Goal: Transaction & Acquisition: Obtain resource

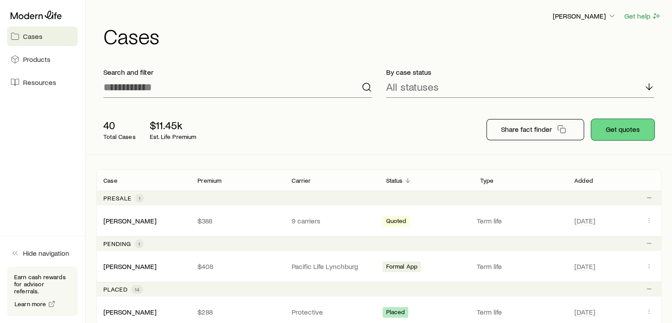
click at [608, 129] on button "Get quotes" at bounding box center [622, 129] width 63 height 21
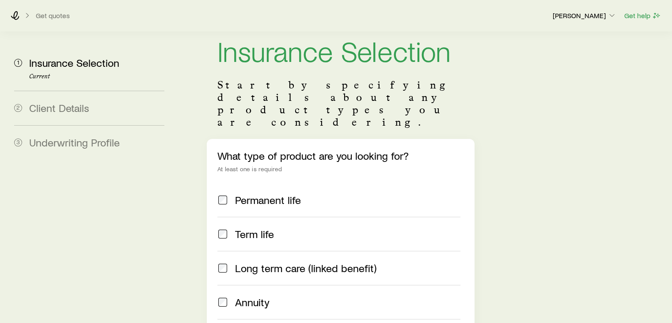
click at [243, 228] on span "Term life" at bounding box center [254, 234] width 39 height 12
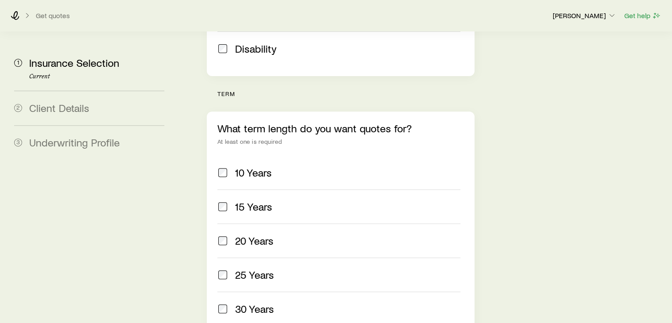
scroll to position [331, 0]
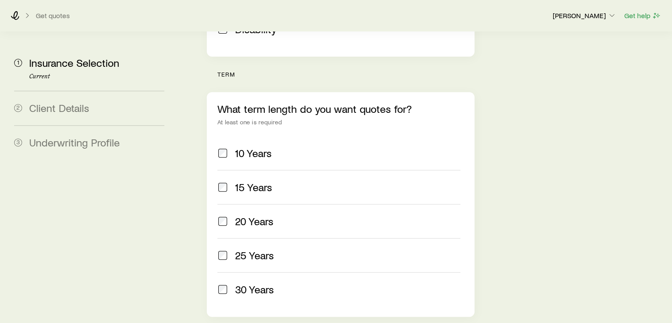
click at [254, 147] on span "10 Years" at bounding box center [253, 153] width 37 height 12
click at [252, 215] on span "20 Years" at bounding box center [254, 221] width 38 height 12
click at [255, 272] on label "30 Years" at bounding box center [338, 289] width 243 height 34
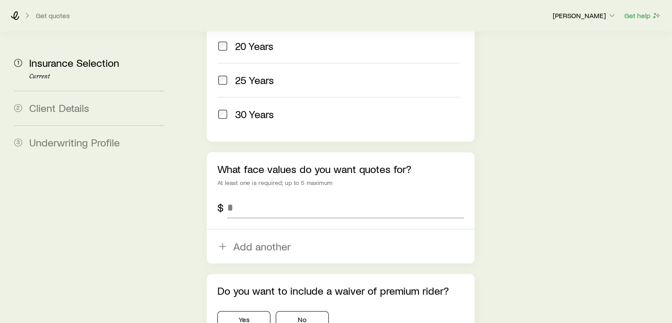
scroll to position [513, 0]
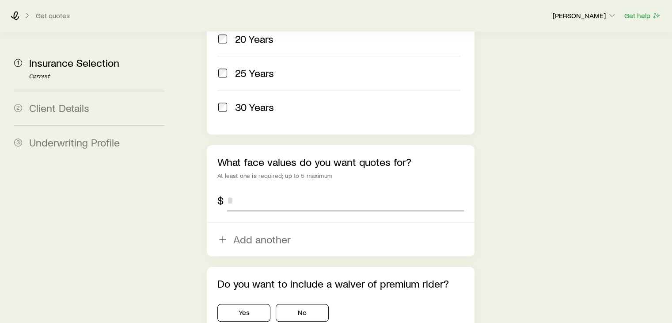
click at [240, 190] on input "tel" at bounding box center [345, 200] width 236 height 21
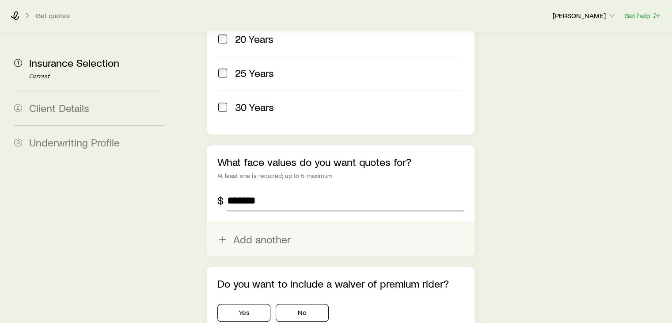
type input "*******"
click at [257, 222] on button "Add another" at bounding box center [340, 239] width 267 height 34
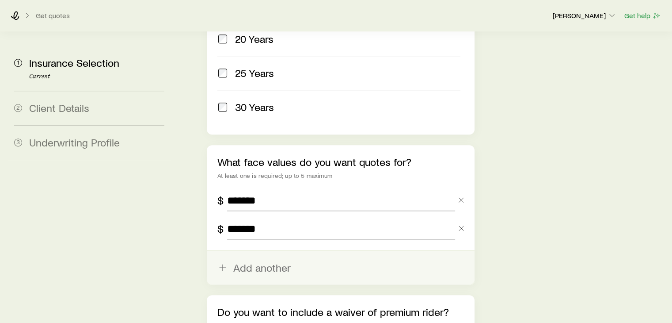
type input "*******"
click at [266, 251] on button "Add another" at bounding box center [340, 268] width 267 height 34
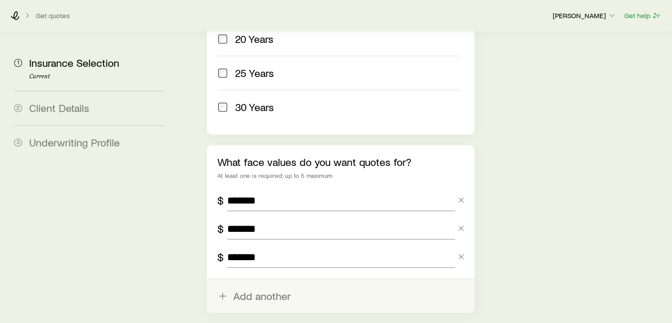
type input "*******"
click at [269, 279] on button "Add another" at bounding box center [340, 296] width 267 height 34
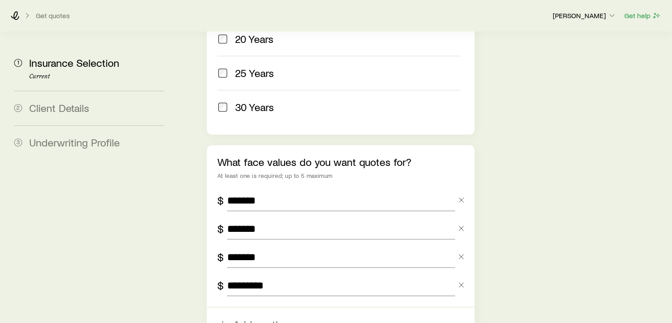
type input "*********"
drag, startPoint x: 188, startPoint y: 233, endPoint x: 154, endPoint y: 285, distance: 61.9
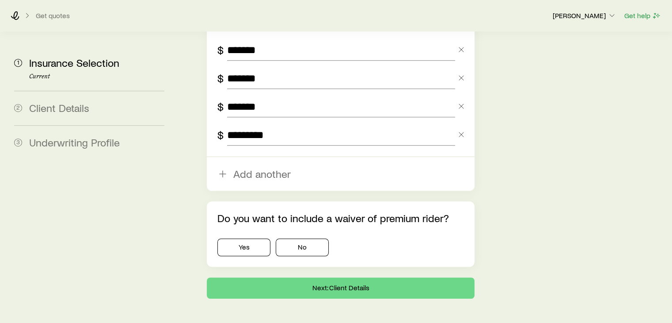
click at [340, 22] on div "Get quotes [PERSON_NAME] Get help" at bounding box center [336, 16] width 672 height 32
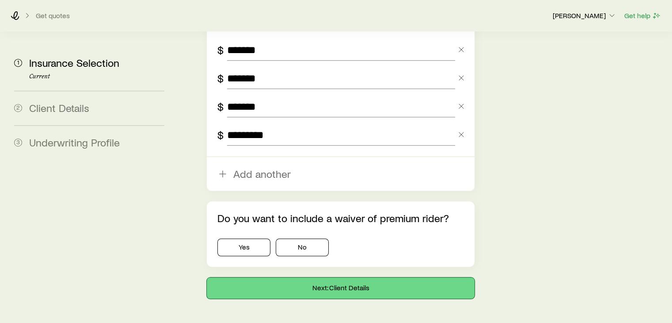
click at [295, 277] on button "Next: Client Details" at bounding box center [340, 287] width 267 height 21
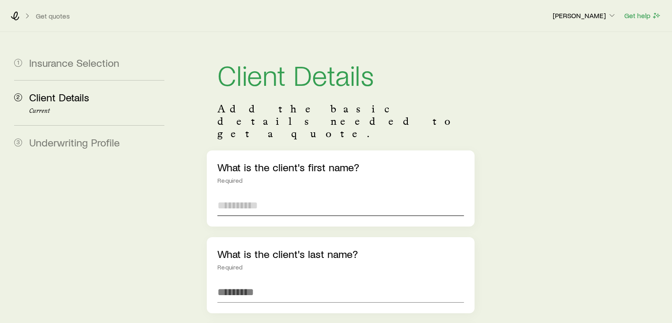
click at [299, 194] on input "text" at bounding box center [340, 204] width 246 height 21
type input "******"
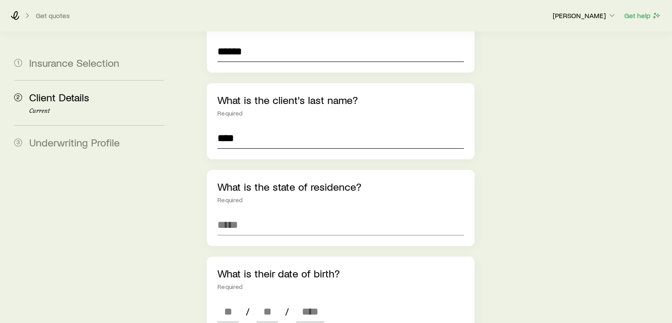
scroll to position [154, 0]
type input "****"
click at [292, 214] on input at bounding box center [340, 224] width 246 height 21
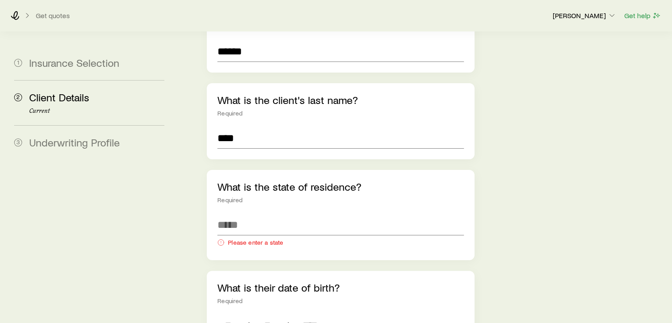
click at [71, 241] on aside "1 Insurance Selection 2 Client Details Current 3 Underwriting Profile" at bounding box center [89, 327] width 164 height 899
click at [259, 214] on input at bounding box center [340, 224] width 246 height 21
type input "*"
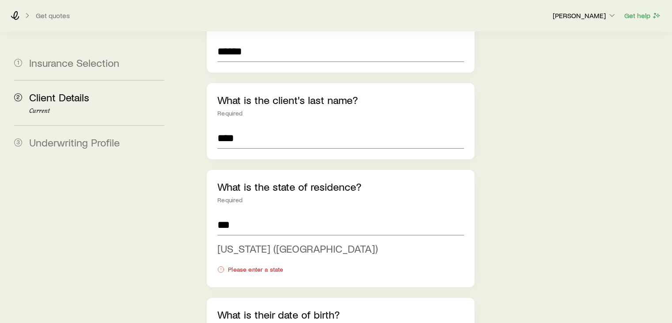
click at [262, 242] on span "[US_STATE] ([GEOGRAPHIC_DATA])" at bounding box center [297, 248] width 160 height 13
type input "**********"
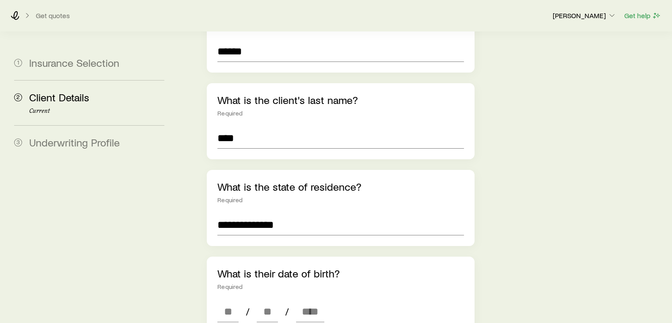
scroll to position [254, 0]
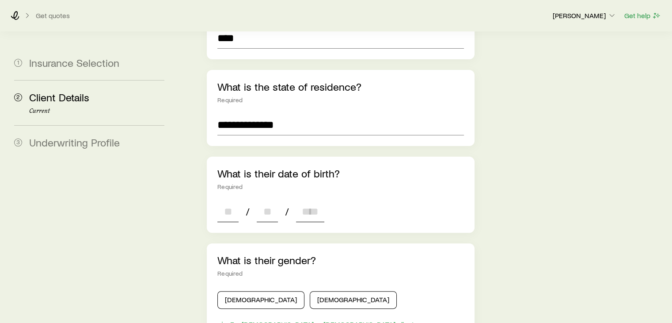
click at [231, 201] on input at bounding box center [227, 211] width 21 height 21
type input "**"
type input "****"
type input "*"
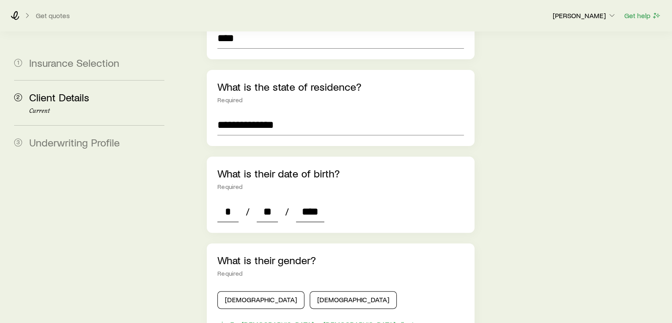
type input "*"
type input "****"
click at [151, 271] on aside "1 Insurance Selection 2 Client Details Current 3 Underwriting Profile" at bounding box center [89, 220] width 164 height 885
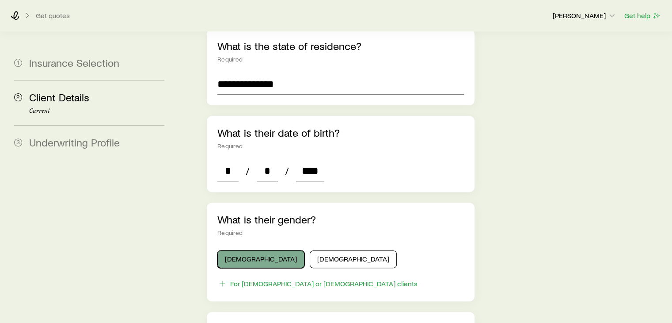
click at [247, 250] on button "[DEMOGRAPHIC_DATA]" at bounding box center [260, 259] width 87 height 18
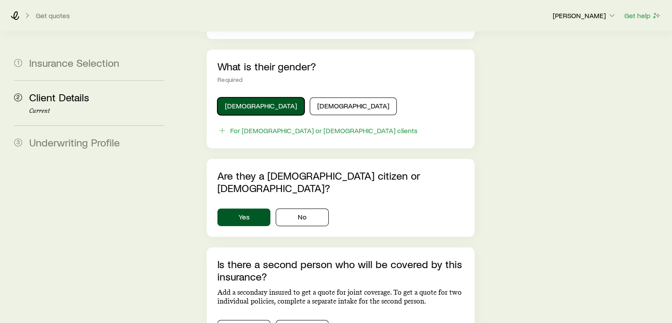
scroll to position [519, 0]
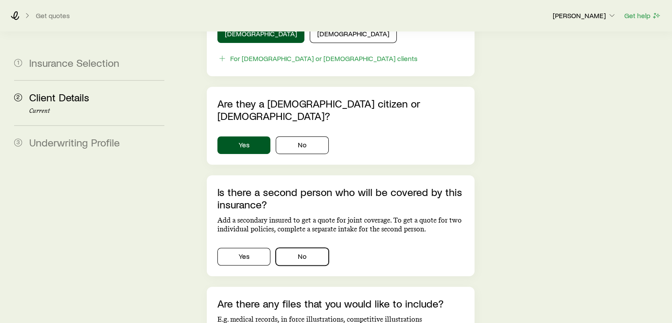
click at [293, 247] on button "No" at bounding box center [302, 256] width 53 height 18
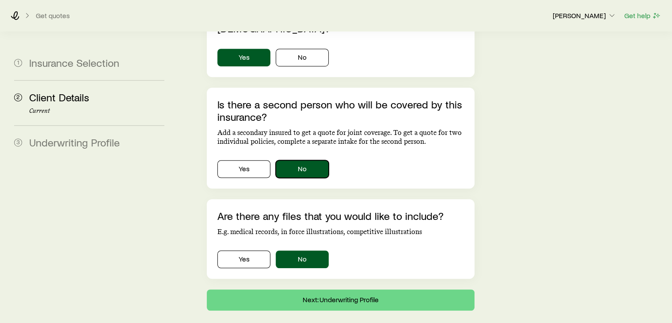
scroll to position [606, 0]
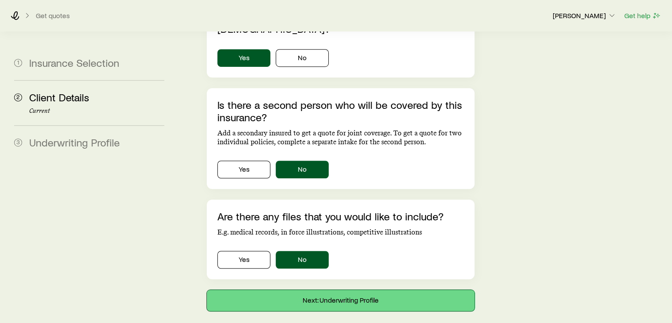
click at [300, 289] on button "Next: Underwriting Profile" at bounding box center [340, 299] width 267 height 21
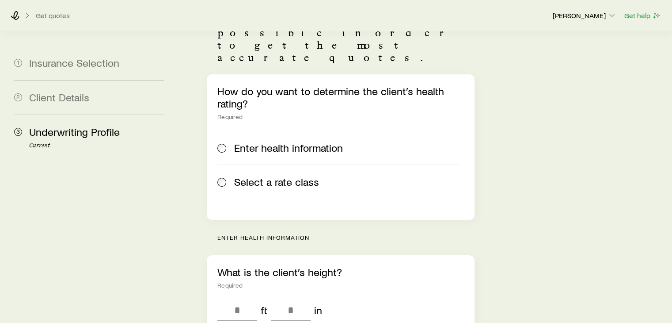
scroll to position [168, 0]
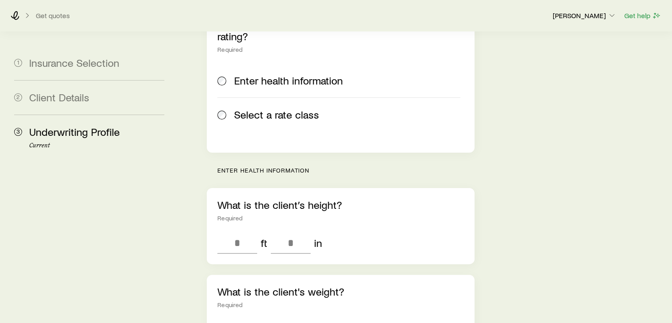
click at [289, 108] on span "Select a rate class" at bounding box center [276, 114] width 85 height 12
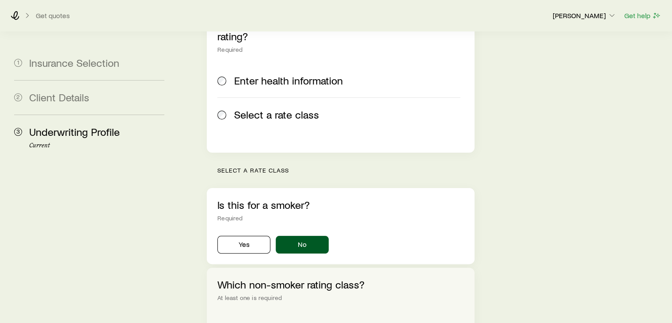
scroll to position [369, 0]
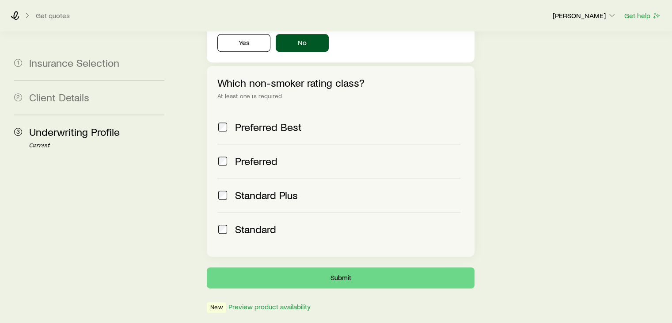
click at [253, 189] on span "Standard Plus" at bounding box center [266, 195] width 63 height 12
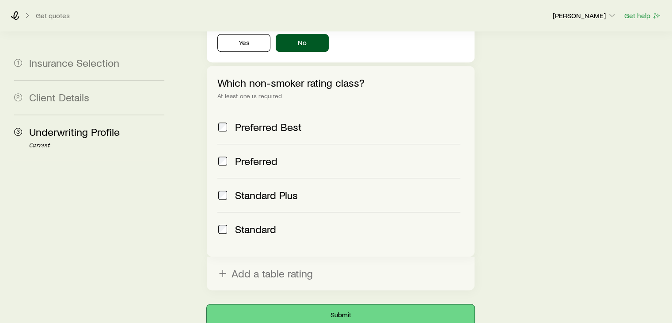
click at [251, 304] on button "Submit" at bounding box center [340, 314] width 267 height 21
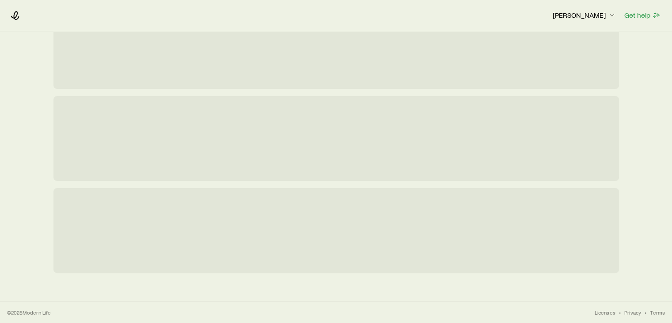
scroll to position [0, 0]
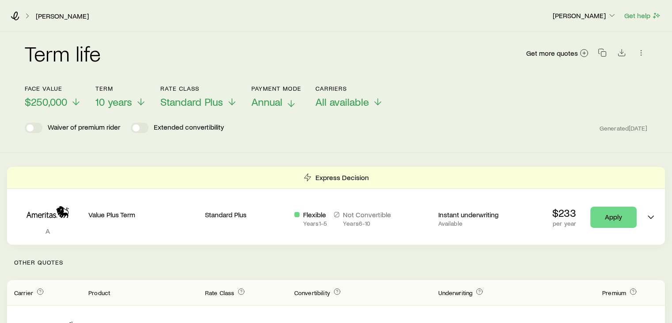
click at [274, 100] on span "Annual" at bounding box center [266, 101] width 31 height 12
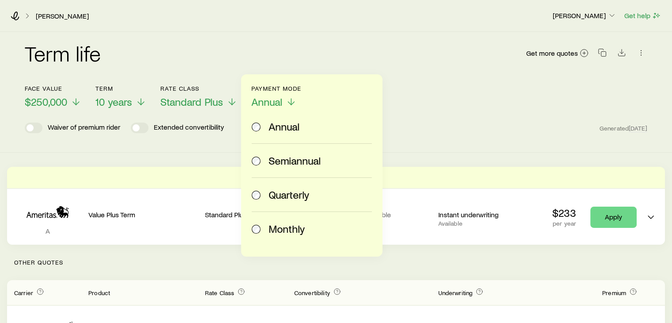
click at [277, 224] on span "Monthly" at bounding box center [287, 228] width 36 height 12
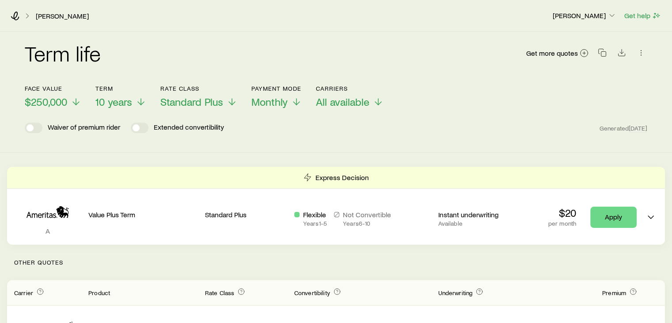
scroll to position [68, 0]
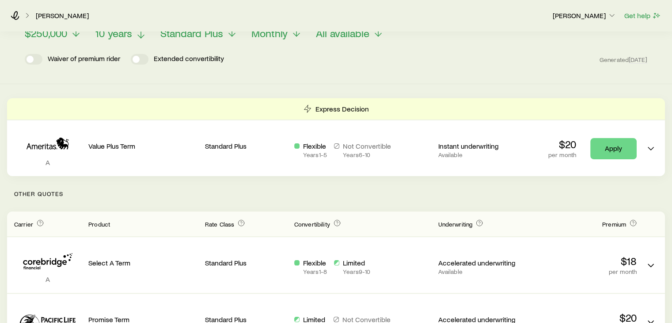
click at [123, 34] on span "10 years" at bounding box center [113, 33] width 37 height 12
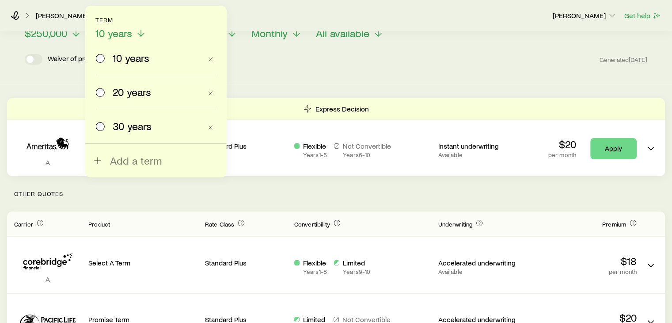
click at [128, 124] on span "30 years" at bounding box center [132, 126] width 39 height 12
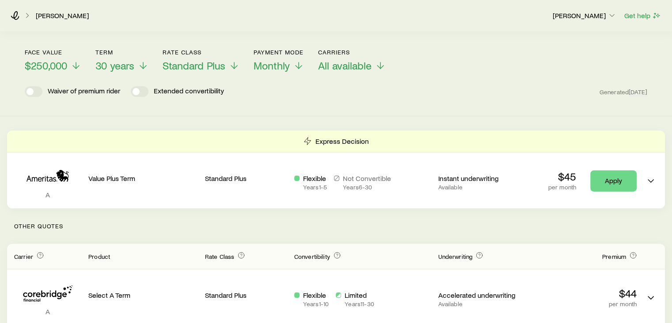
scroll to position [12, 0]
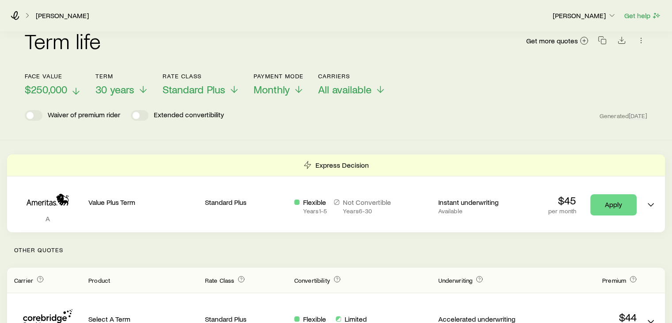
click at [58, 86] on span "$250,000" at bounding box center [46, 89] width 42 height 12
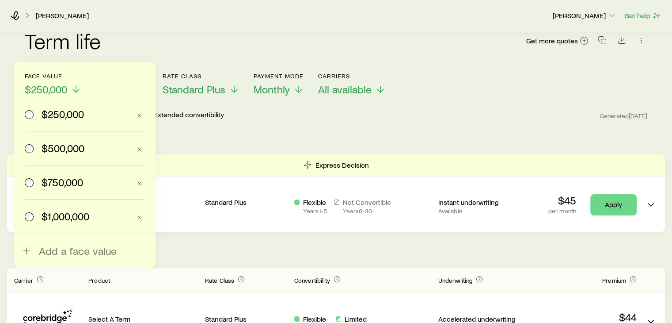
click at [69, 149] on span "$500,000" at bounding box center [63, 148] width 43 height 12
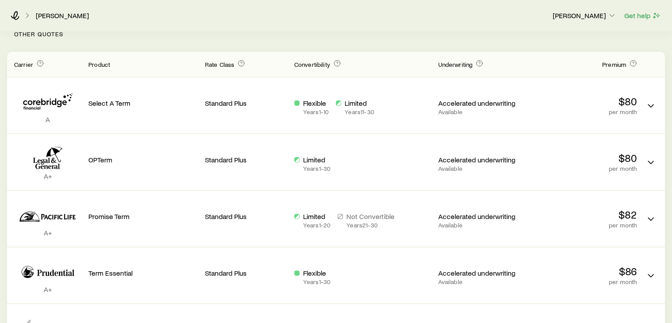
scroll to position [0, 0]
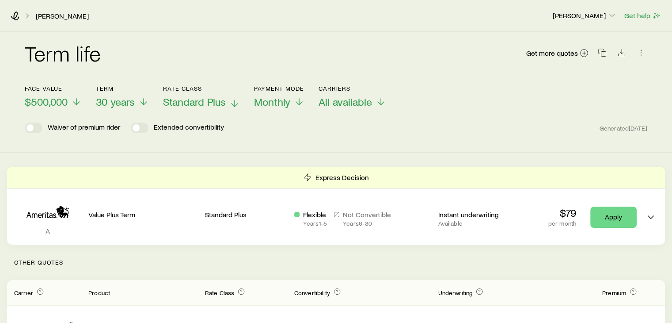
click at [203, 95] on span "Standard Plus" at bounding box center [194, 101] width 63 height 12
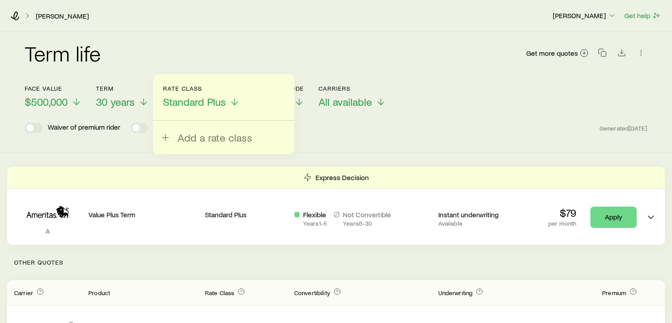
click at [209, 144] on div "Add a rate class" at bounding box center [223, 114] width 141 height 80
click at [200, 141] on span "Add a rate class" at bounding box center [215, 137] width 75 height 12
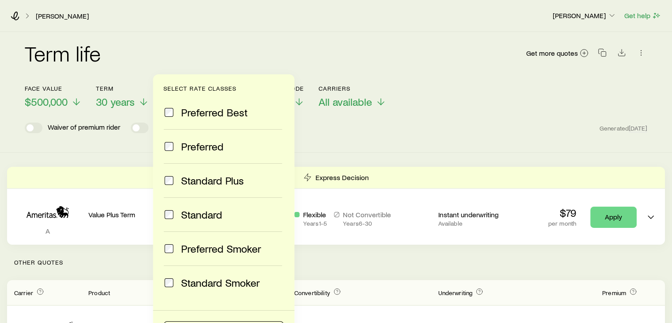
click at [208, 145] on span "Preferred" at bounding box center [202, 146] width 42 height 12
click at [322, 148] on div "Term life Get more quotes Face value $500,000 Term 30 years Rate Class Standard…" at bounding box center [336, 92] width 672 height 121
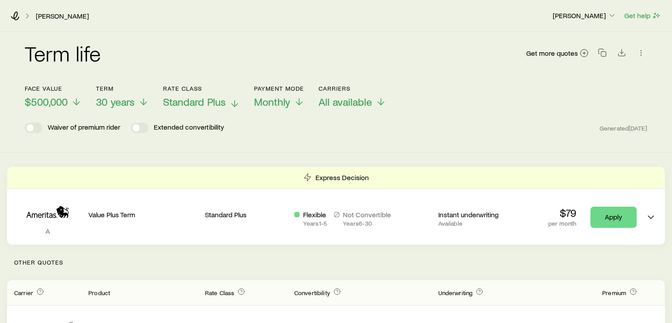
click at [208, 98] on span "Standard Plus" at bounding box center [194, 101] width 63 height 12
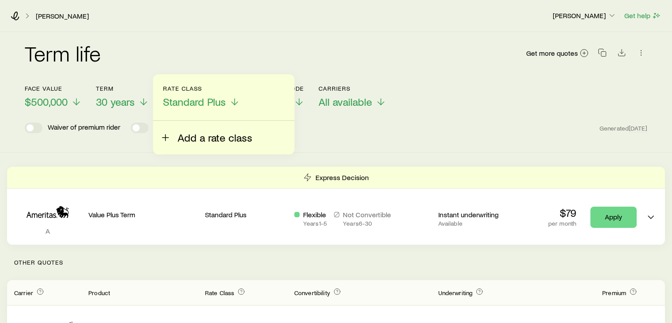
click at [207, 138] on span "Add a rate class" at bounding box center [215, 137] width 75 height 12
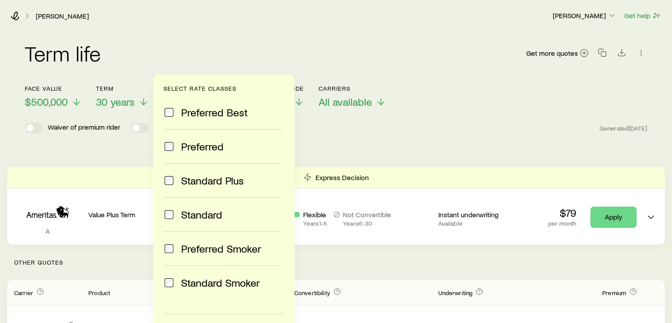
click at [197, 152] on label "Preferred" at bounding box center [222, 146] width 118 height 34
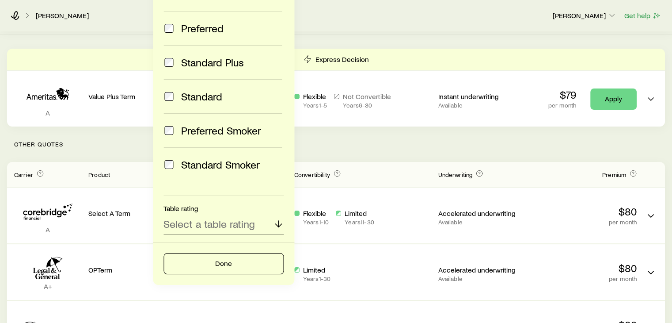
scroll to position [117, 0]
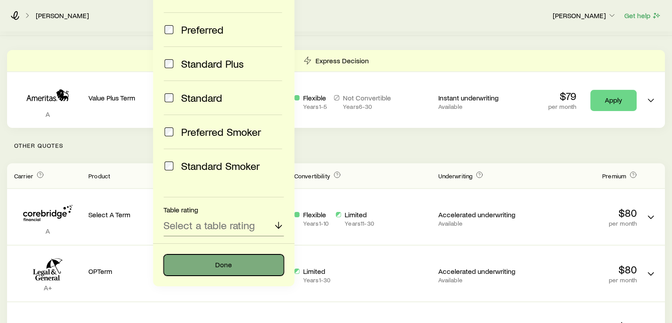
click at [205, 255] on button "Done" at bounding box center [223, 264] width 120 height 21
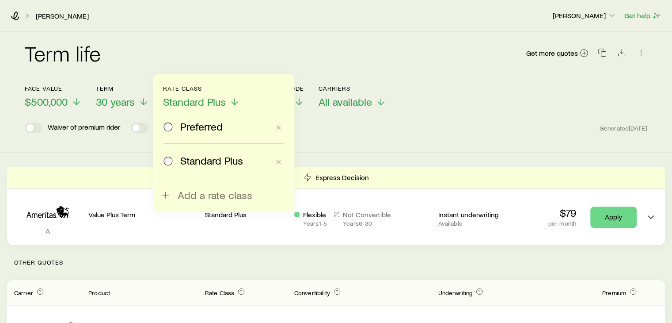
scroll to position [0, 0]
click at [197, 124] on span "Preferred" at bounding box center [201, 126] width 42 height 12
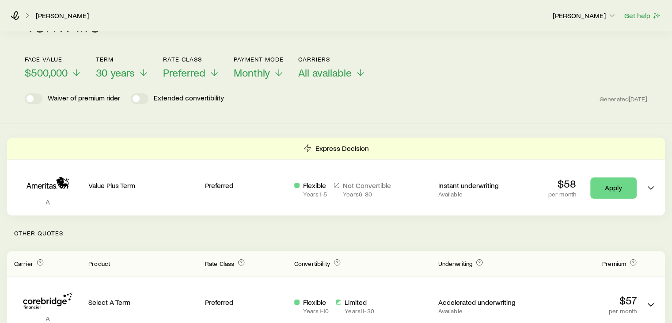
scroll to position [30, 0]
click at [56, 73] on span "$500,000" at bounding box center [46, 72] width 43 height 12
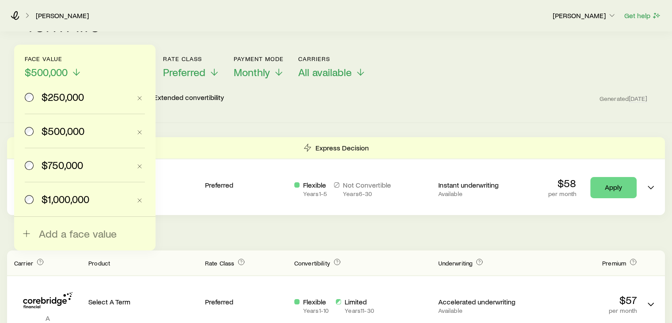
click at [57, 163] on span "$750,000" at bounding box center [63, 165] width 42 height 12
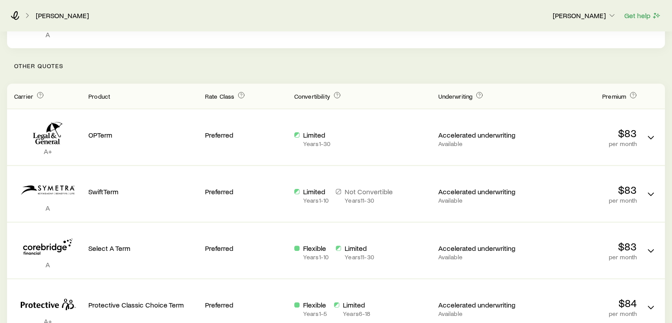
scroll to position [27, 0]
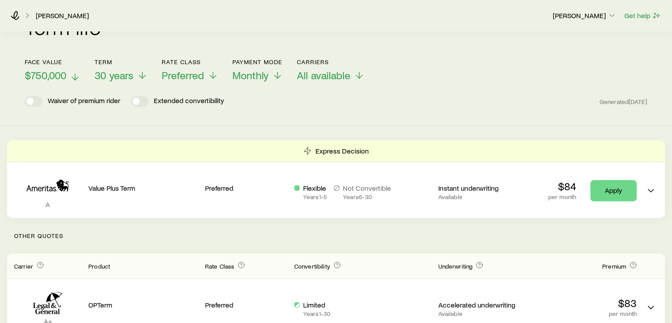
click at [59, 80] on span "$750,000" at bounding box center [46, 75] width 42 height 12
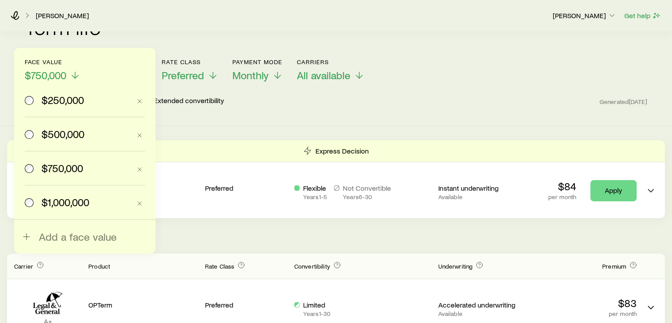
click at [57, 200] on span "$1,000,000" at bounding box center [66, 202] width 48 height 12
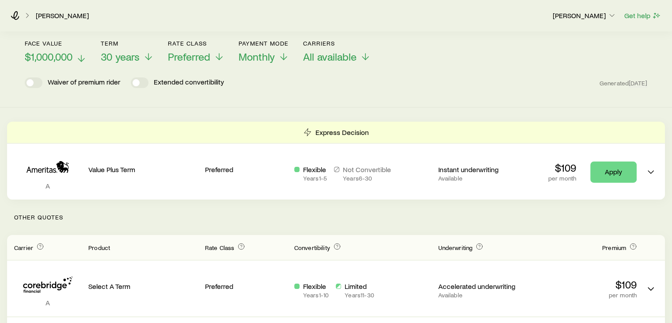
scroll to position [3, 0]
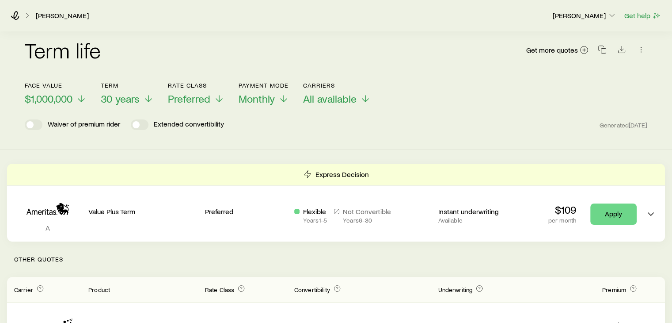
click at [620, 57] on div "Get more quotes" at bounding box center [587, 49] width 122 height 21
click at [620, 56] on div at bounding box center [621, 49] width 12 height 13
click at [626, 43] on div "Get more quotes" at bounding box center [587, 49] width 122 height 21
click at [622, 46] on icon "Download CSV" at bounding box center [621, 49] width 9 height 9
click at [200, 97] on span "Preferred" at bounding box center [189, 98] width 42 height 12
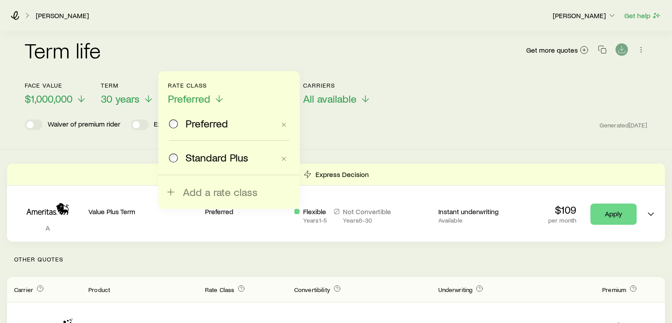
click at [192, 117] on span "Preferred" at bounding box center [207, 123] width 42 height 12
click at [300, 133] on header "Face value $1,000,000 Term 30 years Rate Class Preferred Preferred Standard Plu…" at bounding box center [336, 108] width 623 height 53
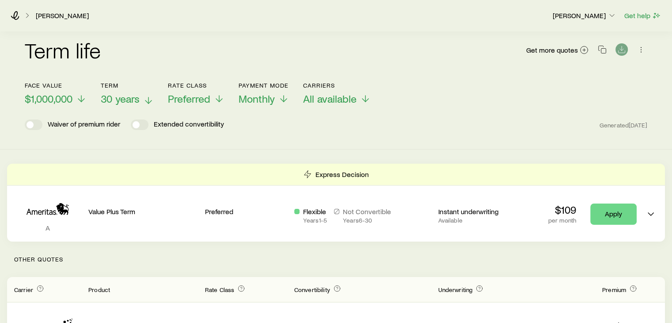
click at [126, 99] on span "30 years" at bounding box center [120, 98] width 39 height 12
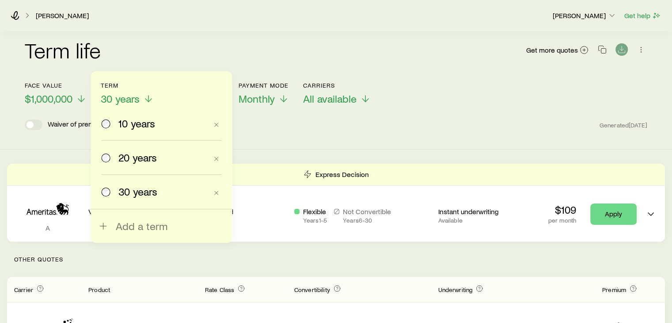
click at [135, 168] on label "20 years" at bounding box center [155, 158] width 106 height 34
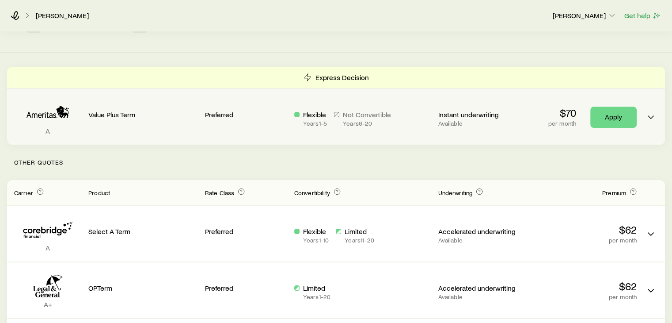
scroll to position [0, 0]
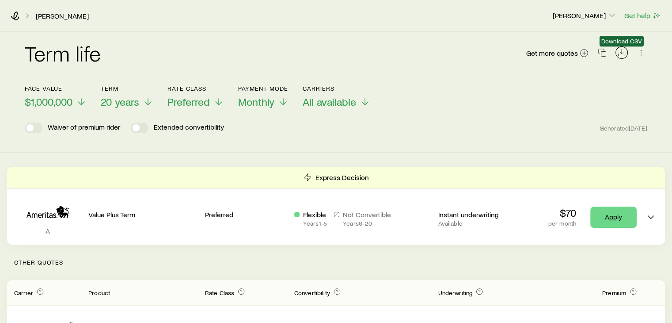
click at [622, 52] on line "Download CSV" at bounding box center [622, 51] width 0 height 4
click at [184, 93] on button "Rate Class Preferred" at bounding box center [195, 96] width 57 height 23
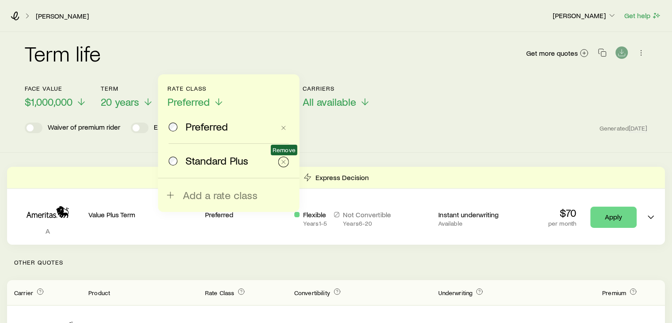
click at [285, 160] on icon "button" at bounding box center [283, 161] width 7 height 7
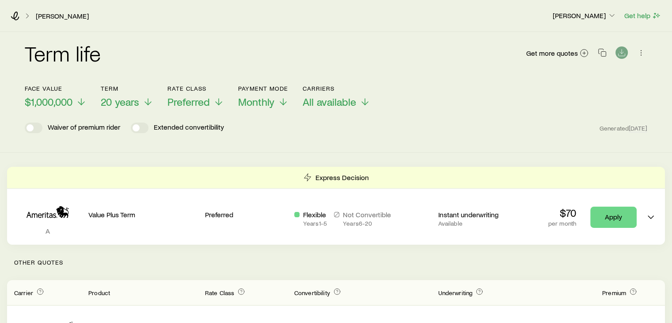
click at [616, 55] on button "Download CSV" at bounding box center [621, 52] width 12 height 12
click at [43, 17] on link "[PERSON_NAME]" at bounding box center [62, 16] width 54 height 8
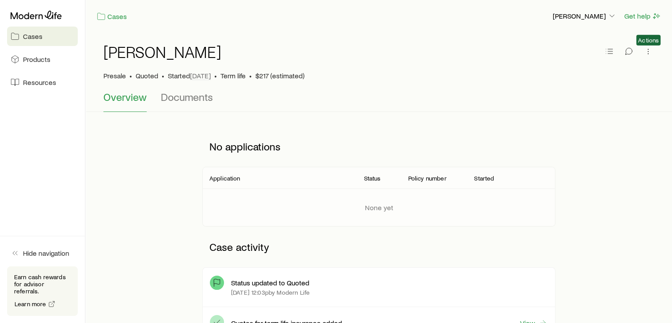
click at [649, 58] on span "Actions" at bounding box center [648, 51] width 12 height 13
click at [645, 43] on span "Actions" at bounding box center [648, 40] width 21 height 7
click at [647, 52] on icon "button" at bounding box center [648, 51] width 9 height 9
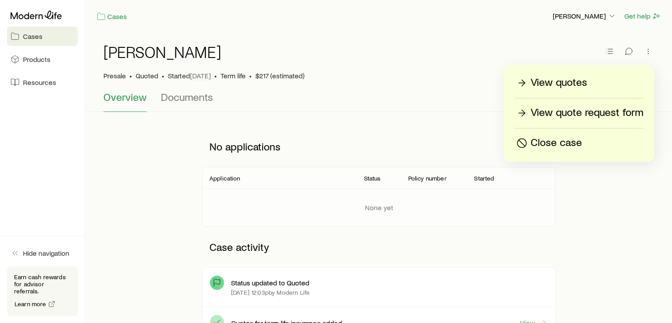
click at [603, 85] on div "View quotes" at bounding box center [579, 83] width 129 height 14
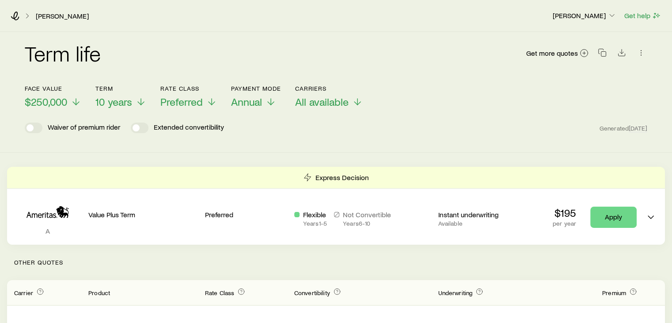
click at [242, 110] on header "Face value $250,000 Term 10 years Rate Class Preferred Payment Mode Annual Carr…" at bounding box center [336, 111] width 623 height 53
click at [250, 106] on span "Annual" at bounding box center [246, 101] width 31 height 12
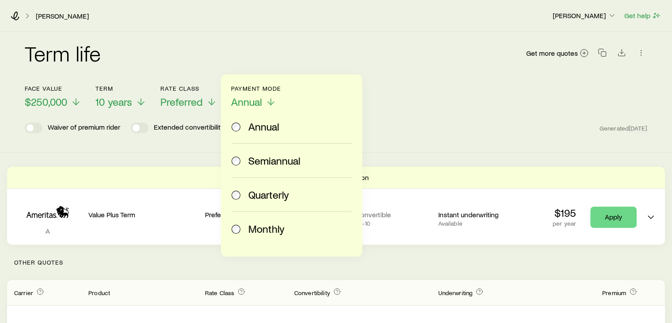
click at [262, 222] on span "Monthly" at bounding box center [266, 228] width 36 height 12
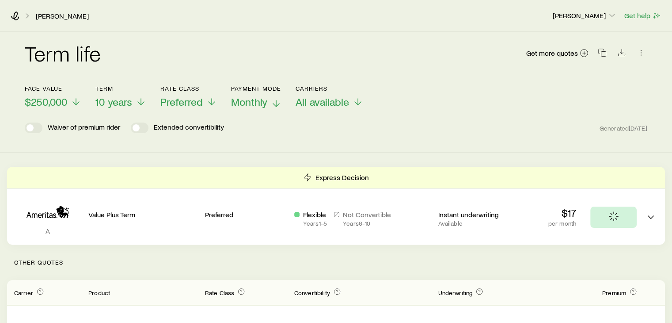
click at [256, 96] on span "Monthly" at bounding box center [249, 101] width 36 height 12
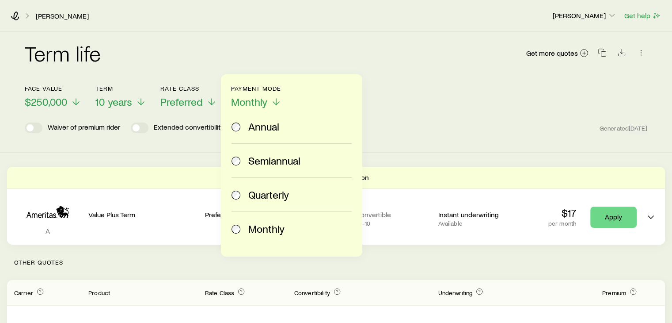
click at [261, 130] on span "Annual" at bounding box center [263, 126] width 31 height 12
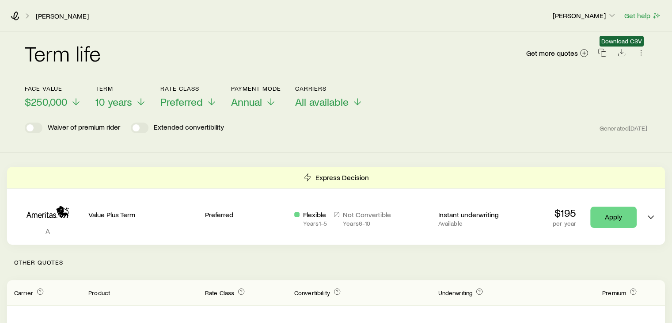
click at [623, 59] on div "Download CSV" at bounding box center [621, 52] width 12 height 13
click at [565, 52] on span "Get more quotes" at bounding box center [552, 52] width 52 height 7
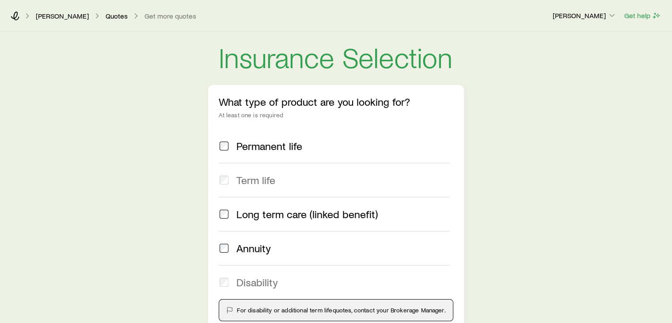
scroll to position [90, 0]
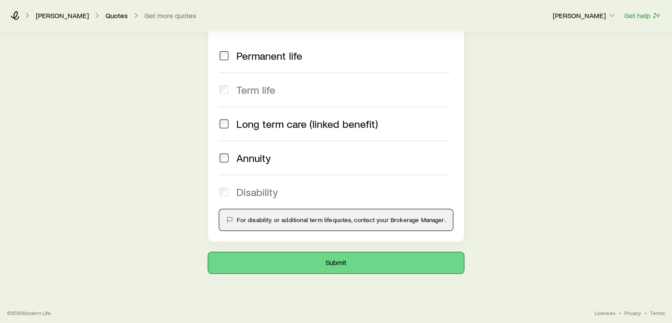
click at [302, 264] on button "Submit" at bounding box center [335, 262] width 255 height 21
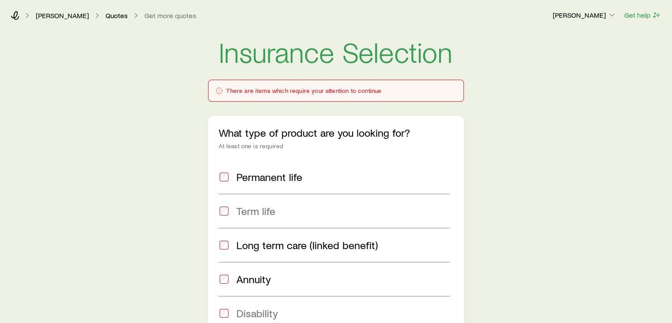
scroll to position [0, 0]
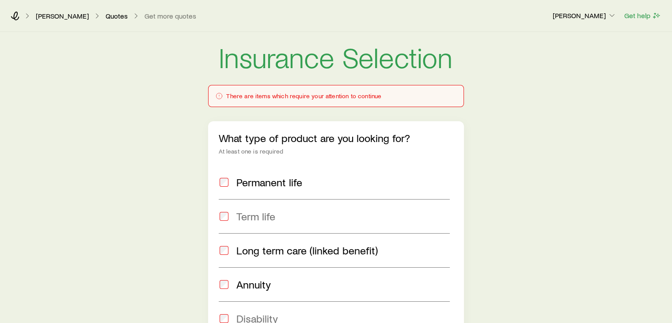
click at [261, 221] on span "Term life" at bounding box center [255, 216] width 39 height 12
click at [247, 214] on span "Term life" at bounding box center [255, 216] width 39 height 12
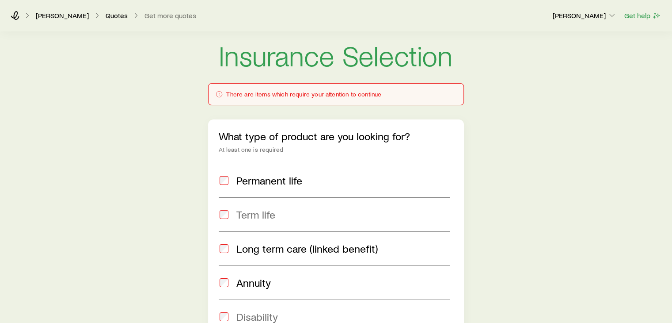
scroll to position [3, 0]
click at [41, 11] on link "[PERSON_NAME]" at bounding box center [62, 15] width 54 height 8
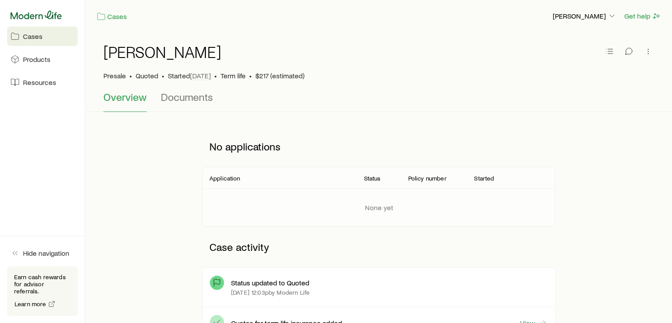
click at [38, 15] on icon at bounding box center [36, 15] width 51 height 9
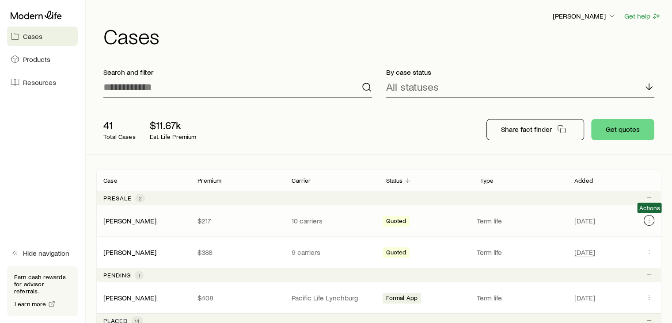
click at [647, 220] on icon "Client cases" at bounding box center [649, 220] width 7 height 7
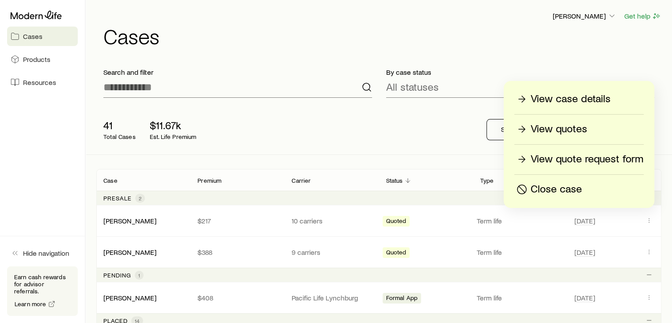
click at [575, 195] on p "Close case" at bounding box center [556, 189] width 51 height 14
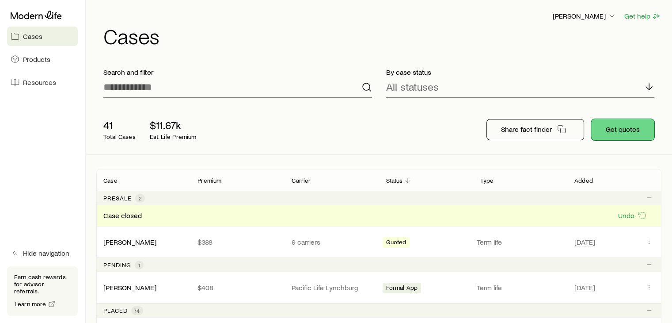
click at [630, 133] on button "Get quotes" at bounding box center [622, 129] width 63 height 21
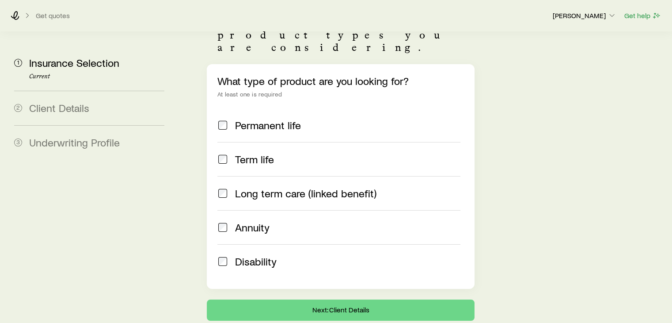
click at [240, 142] on label "Term life" at bounding box center [338, 159] width 243 height 34
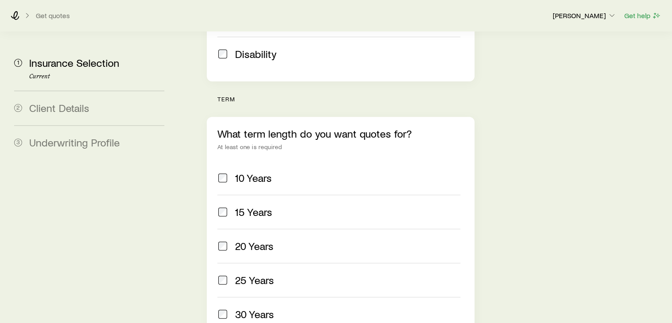
scroll to position [316, 0]
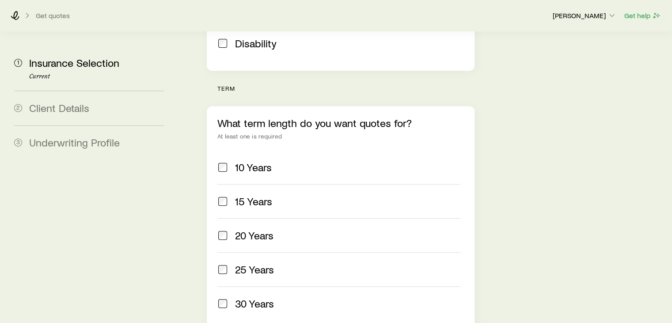
click at [258, 161] on span "10 Years" at bounding box center [253, 167] width 37 height 12
click at [254, 229] on span "20 Years" at bounding box center [254, 235] width 38 height 12
click at [251, 297] on span "30 Years" at bounding box center [254, 303] width 39 height 12
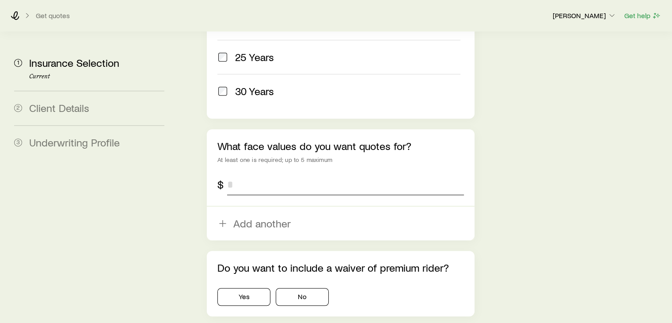
click at [258, 174] on input "tel" at bounding box center [345, 184] width 236 height 21
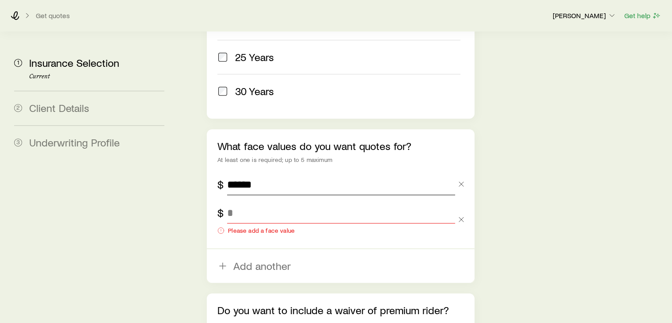
click at [252, 174] on input "******" at bounding box center [341, 184] width 228 height 21
type input "*******"
click at [254, 202] on input "tel" at bounding box center [341, 212] width 228 height 21
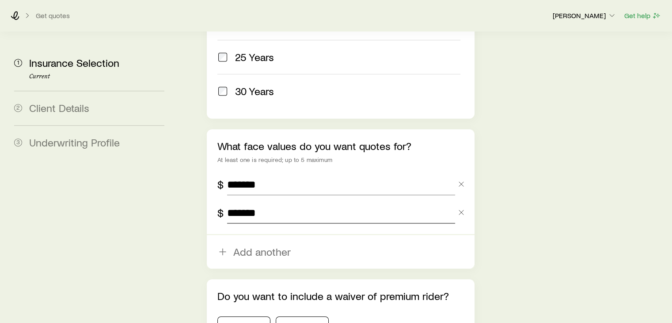
type input "*******"
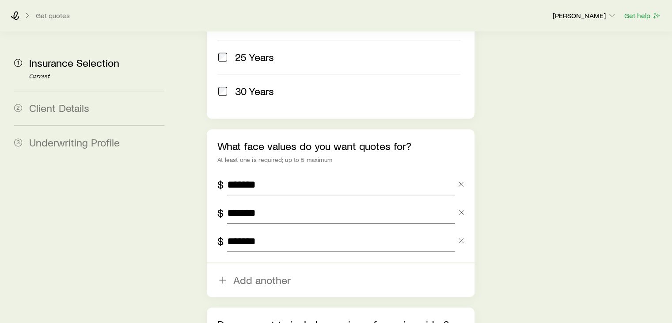
type input "*******"
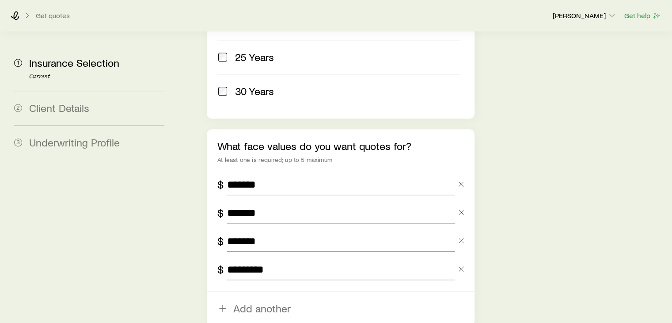
type input "*********"
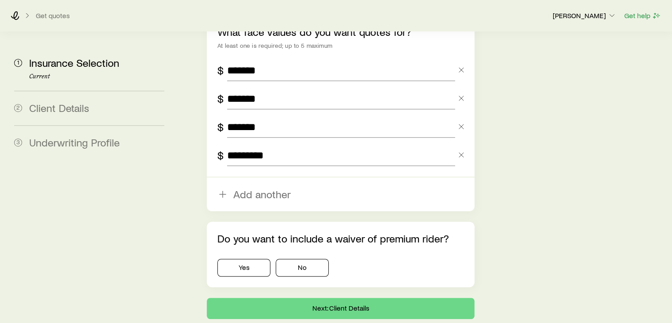
scroll to position [663, 0]
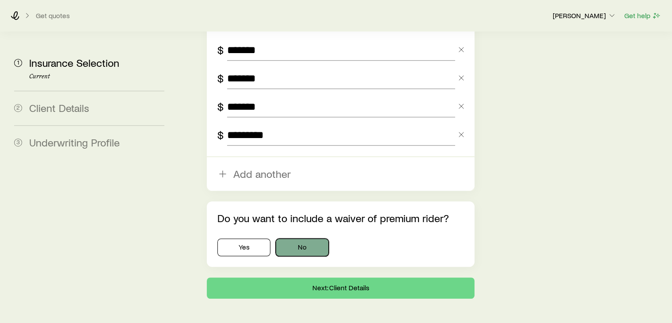
click at [322, 238] on button "No" at bounding box center [302, 247] width 53 height 18
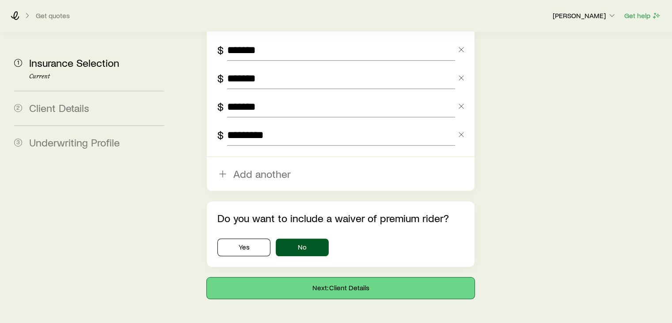
click at [308, 277] on button "Next: Client Details" at bounding box center [340, 287] width 267 height 21
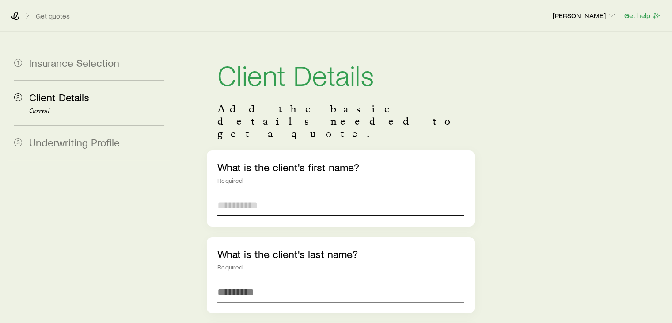
click at [282, 194] on input "text" at bounding box center [340, 204] width 246 height 21
type input "******"
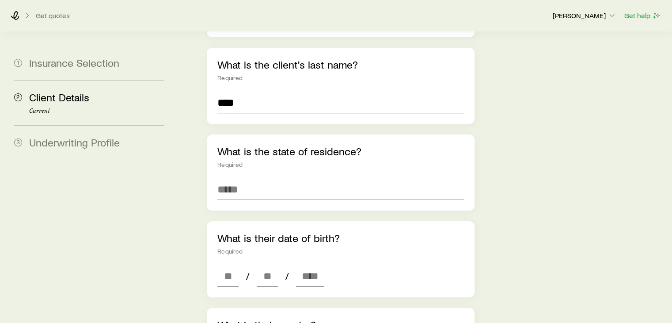
type input "****"
click at [281, 150] on div "What is the state of residence? Required" at bounding box center [340, 172] width 267 height 76
click at [274, 179] on input at bounding box center [340, 189] width 246 height 21
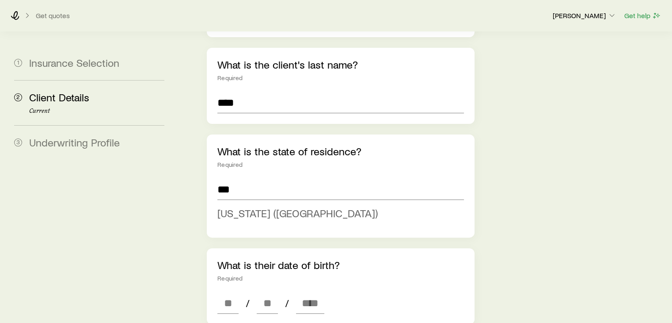
click at [269, 206] on span "[US_STATE] ([GEOGRAPHIC_DATA])" at bounding box center [297, 212] width 160 height 13
type input "**********"
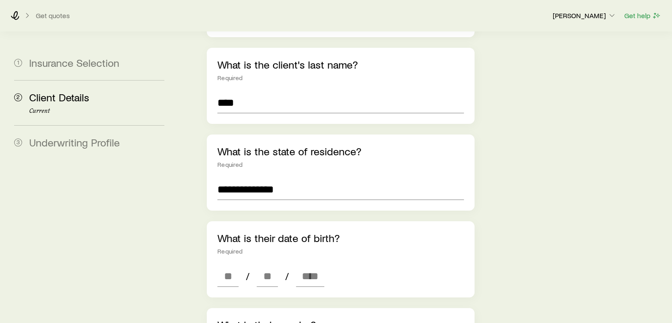
scroll to position [268, 0]
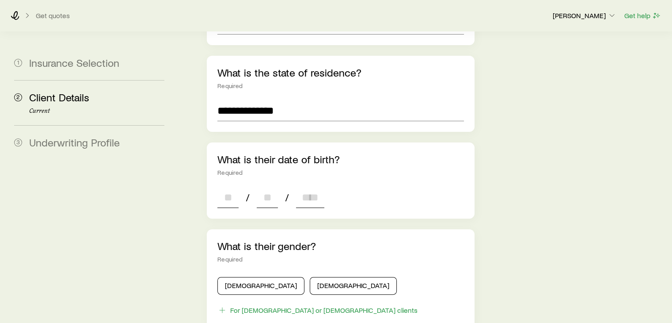
click at [228, 186] on input at bounding box center [227, 196] width 21 height 21
type input "*"
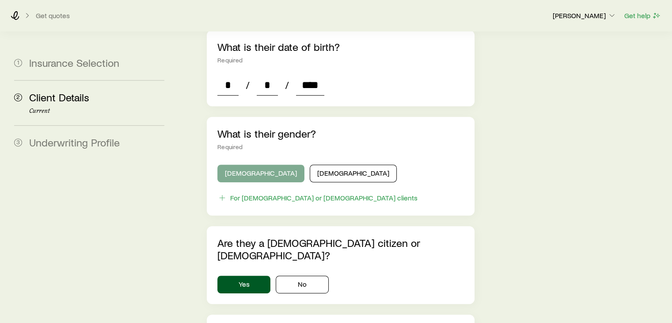
type input "****"
click at [242, 164] on button "[DEMOGRAPHIC_DATA]" at bounding box center [260, 173] width 87 height 18
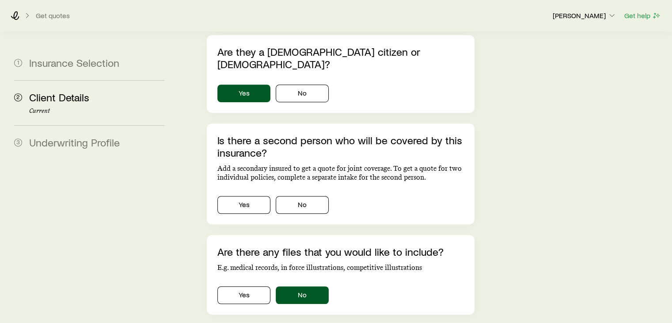
scroll to position [572, 0]
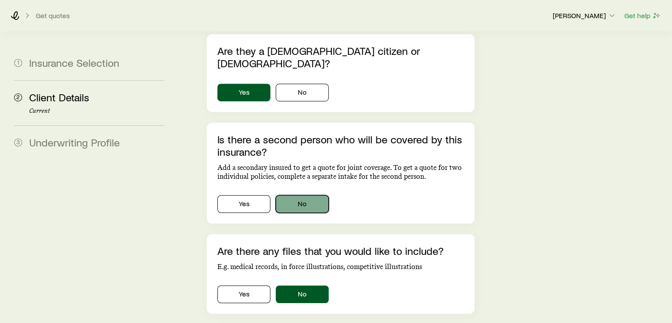
click at [286, 195] on button "No" at bounding box center [302, 204] width 53 height 18
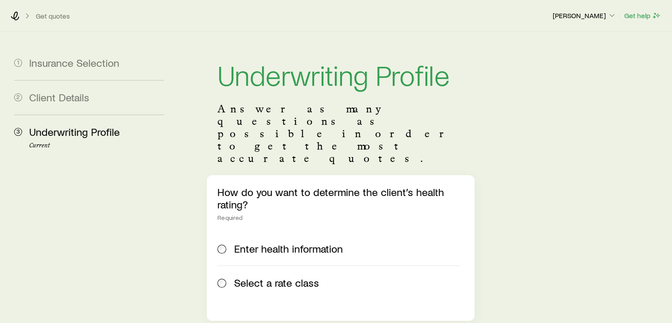
click at [281, 276] on span "Select a rate class" at bounding box center [276, 282] width 85 height 12
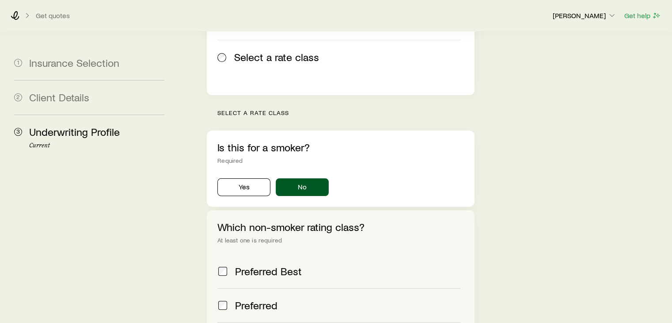
scroll to position [346, 0]
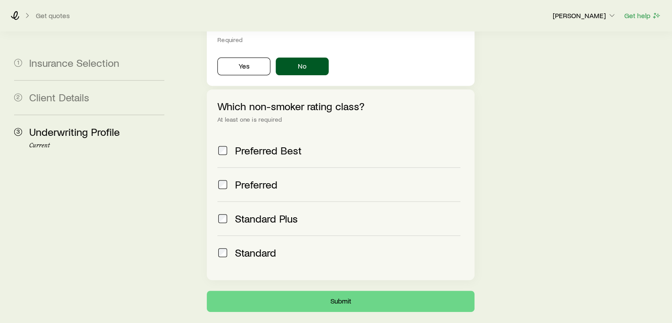
click at [263, 178] on span "Preferred" at bounding box center [256, 184] width 42 height 12
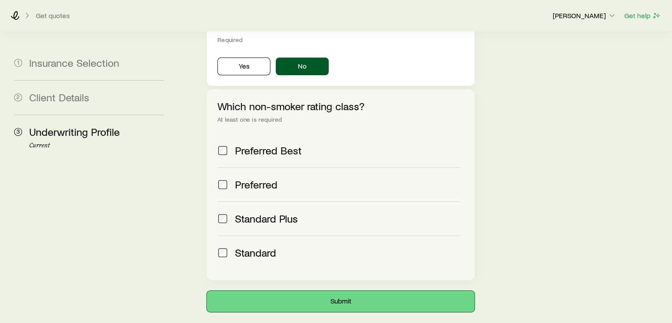
click at [278, 290] on button "Submit" at bounding box center [340, 300] width 267 height 21
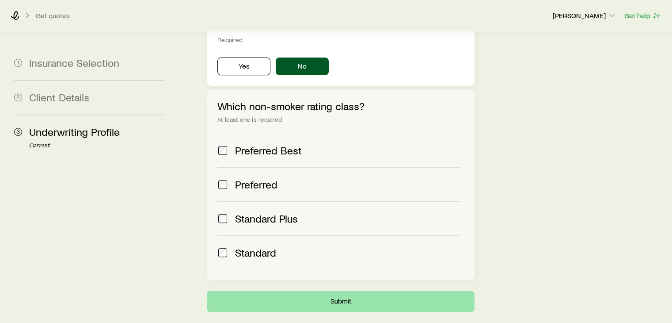
scroll to position [0, 0]
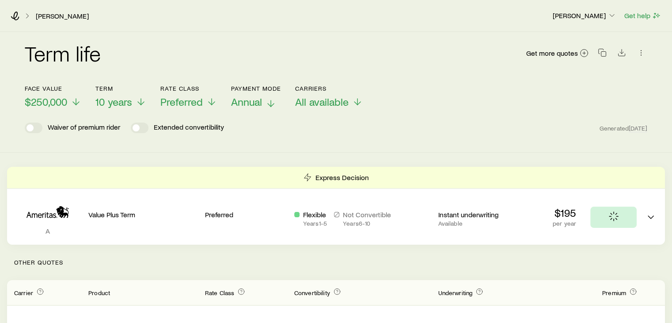
click at [251, 97] on span "Annual" at bounding box center [246, 101] width 31 height 12
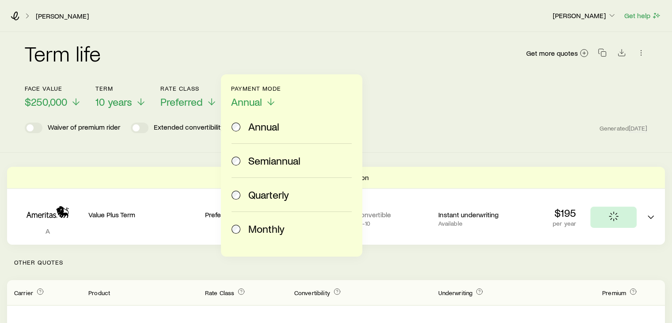
click at [266, 227] on span "Monthly" at bounding box center [266, 228] width 36 height 12
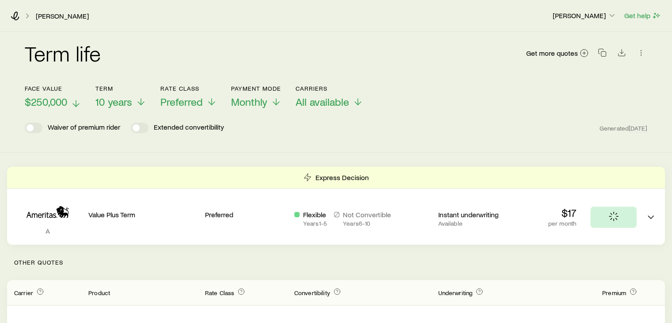
click at [56, 101] on span "$250,000" at bounding box center [46, 101] width 42 height 12
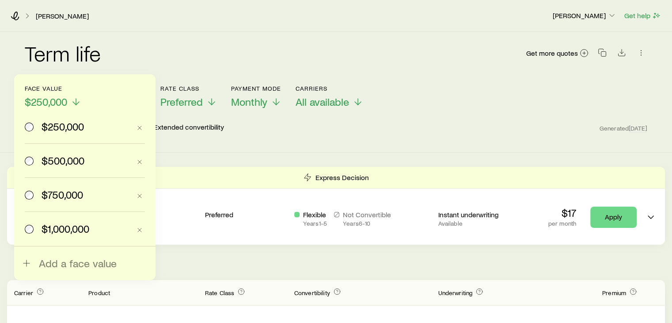
click at [61, 160] on span "$500,000" at bounding box center [63, 160] width 43 height 12
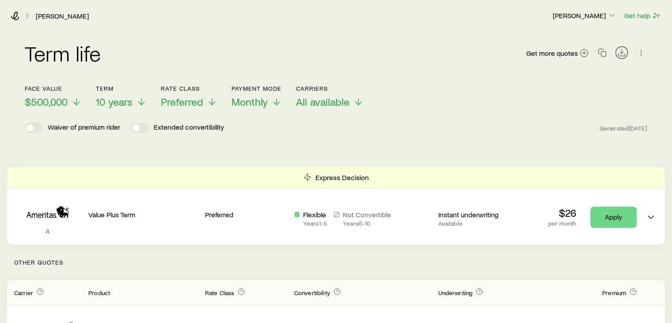
click at [619, 55] on icon "Download CSV" at bounding box center [621, 52] width 9 height 9
click at [587, 11] on p "[PERSON_NAME]" at bounding box center [585, 15] width 64 height 9
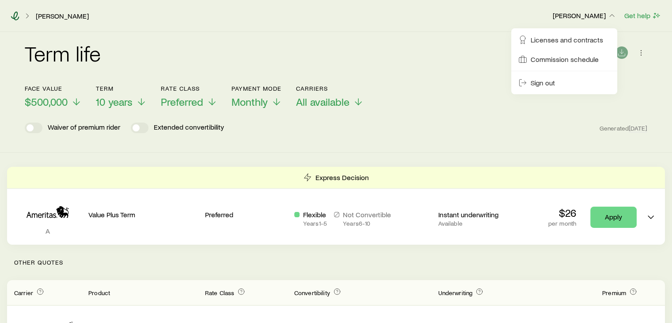
click at [13, 17] on icon at bounding box center [15, 15] width 9 height 9
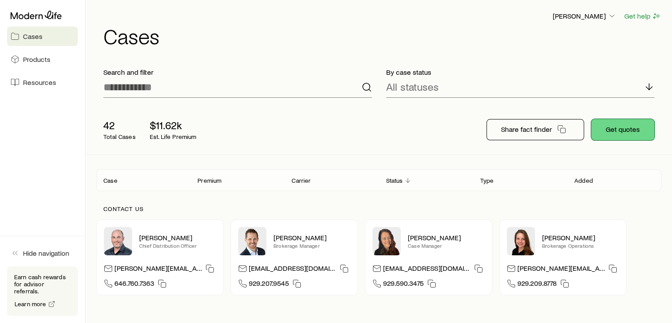
click at [620, 129] on button "Get quotes" at bounding box center [622, 129] width 63 height 21
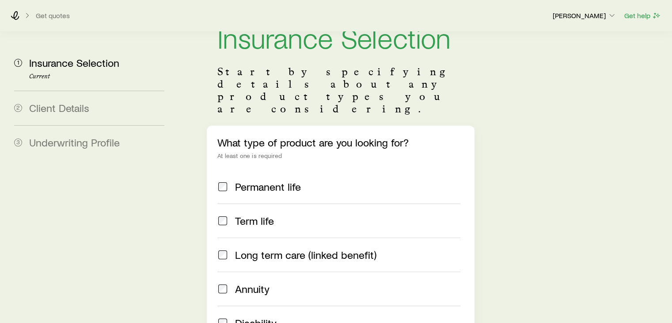
scroll to position [81, 0]
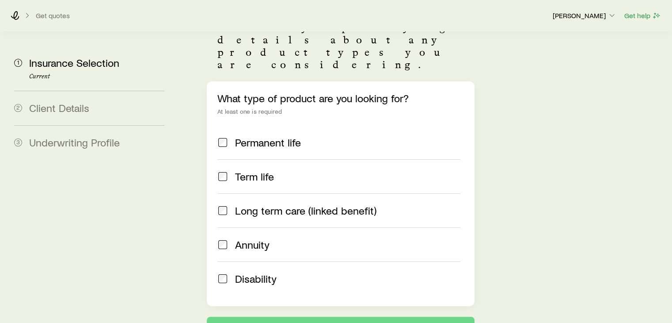
click at [242, 170] on span "Term life" at bounding box center [254, 176] width 39 height 12
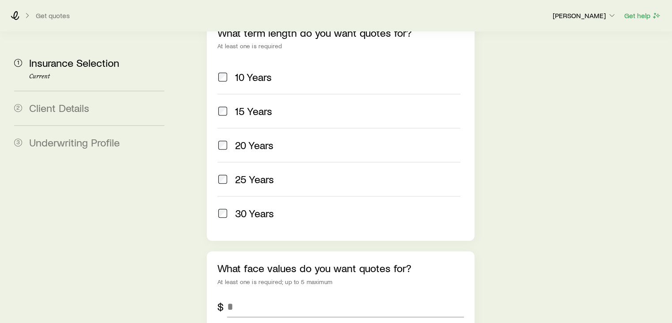
scroll to position [407, 0]
click at [251, 70] on span "10 Years" at bounding box center [253, 76] width 37 height 12
click at [247, 138] on span "20 Years" at bounding box center [254, 144] width 38 height 12
click at [244, 206] on span "30 Years" at bounding box center [254, 212] width 39 height 12
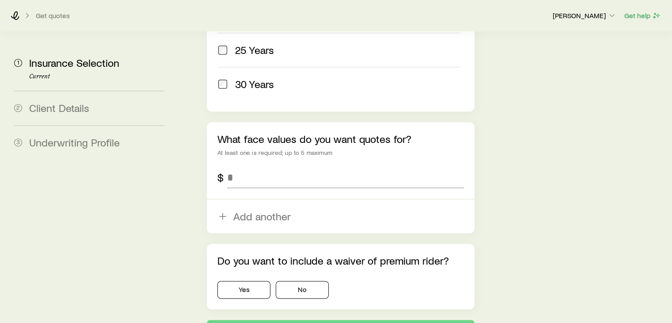
scroll to position [536, 0]
click at [256, 167] on input "tel" at bounding box center [345, 177] width 236 height 21
type input "*******"
click at [258, 172] on div "What face values do you want quotes for? At least one is required; up to 5 maxi…" at bounding box center [340, 177] width 267 height 111
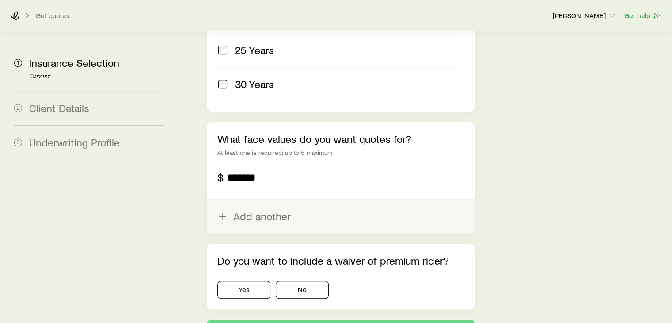
click at [248, 200] on button "Add another" at bounding box center [340, 216] width 267 height 34
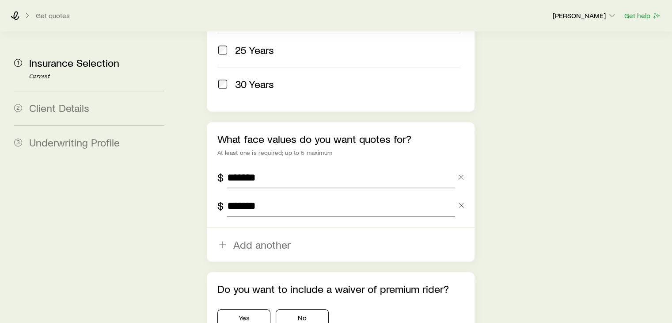
click at [237, 195] on input "*******" at bounding box center [341, 205] width 228 height 21
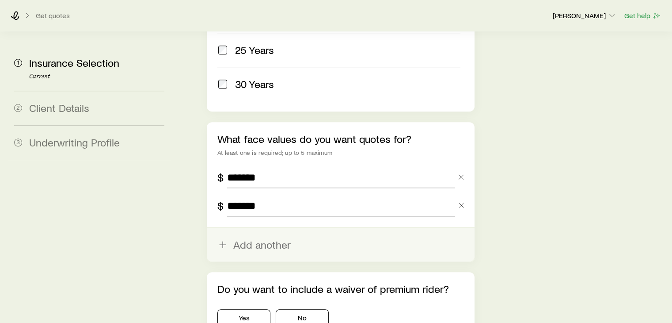
type input "*******"
click at [248, 228] on button "Add another" at bounding box center [340, 245] width 267 height 34
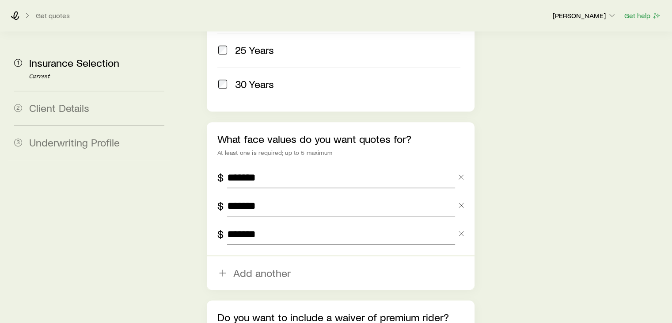
type input "*******"
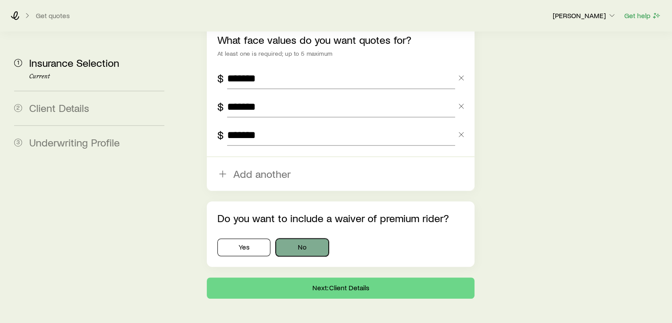
click at [285, 238] on button "No" at bounding box center [302, 247] width 53 height 18
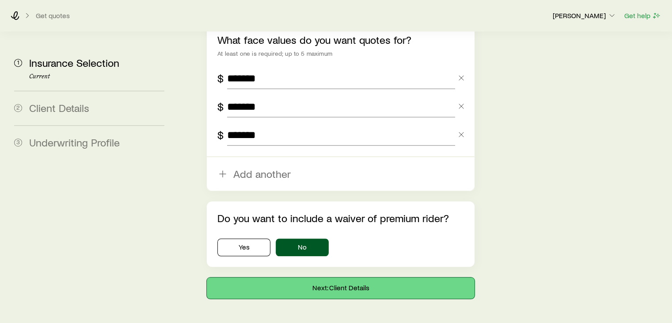
click at [287, 277] on button "Next: Client Details" at bounding box center [340, 287] width 267 height 21
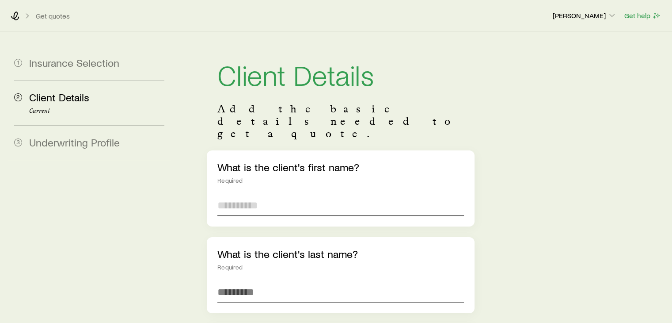
click at [260, 194] on input "text" at bounding box center [340, 204] width 246 height 21
type input "*****"
type input "****"
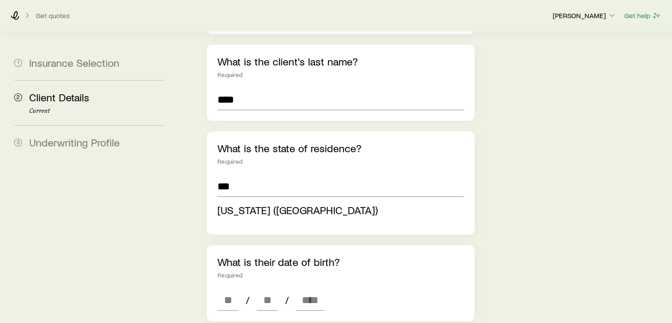
click at [260, 203] on span "[US_STATE] ([GEOGRAPHIC_DATA])" at bounding box center [297, 209] width 160 height 13
type input "**********"
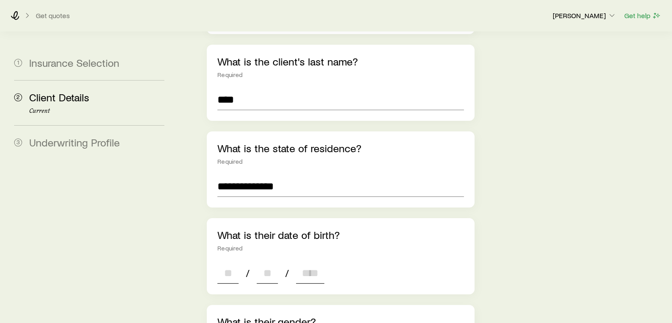
click at [227, 262] on input at bounding box center [227, 272] width 21 height 21
type input "**"
type input "*"
type input "****"
type input "*"
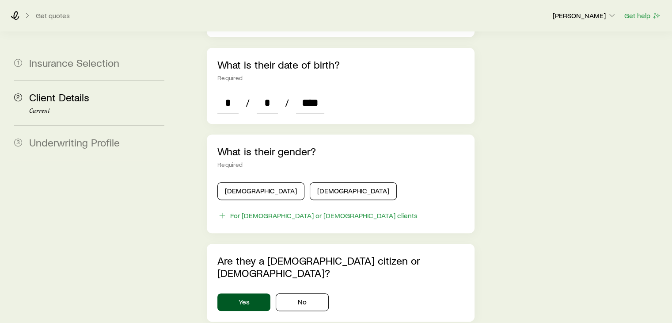
scroll to position [363, 0]
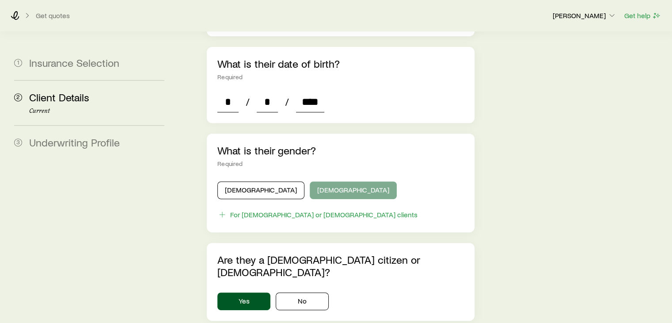
type input "****"
click at [310, 181] on button "[DEMOGRAPHIC_DATA]" at bounding box center [353, 190] width 87 height 18
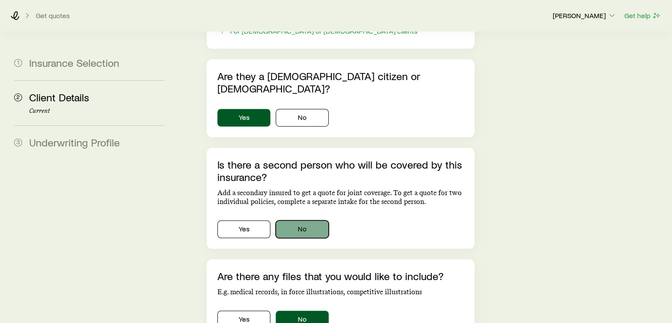
click at [300, 220] on button "No" at bounding box center [302, 229] width 53 height 18
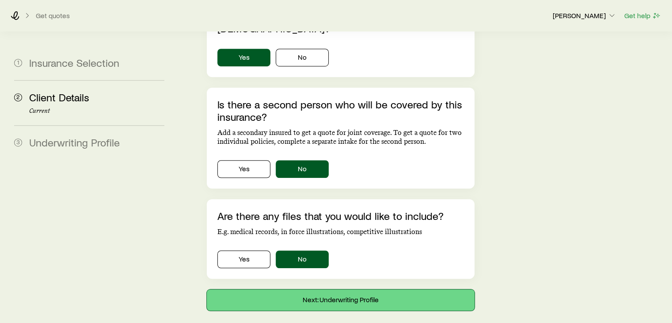
click at [291, 289] on button "Next: Underwriting Profile" at bounding box center [340, 299] width 267 height 21
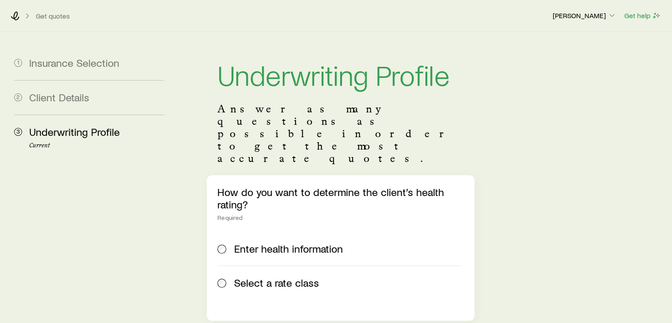
click at [268, 265] on label "Select a rate class" at bounding box center [338, 282] width 243 height 34
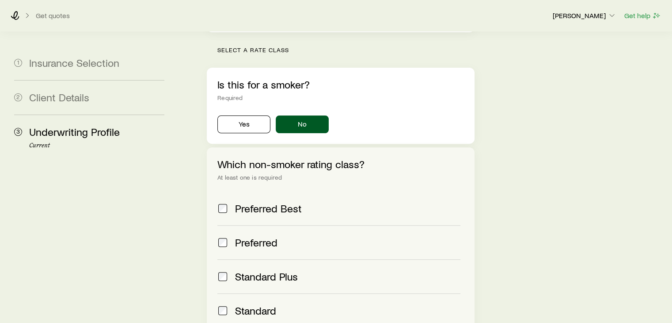
scroll to position [288, 0]
click at [233, 236] on div "Preferred" at bounding box center [338, 242] width 243 height 12
click at [251, 202] on span "Preferred Best" at bounding box center [268, 208] width 67 height 12
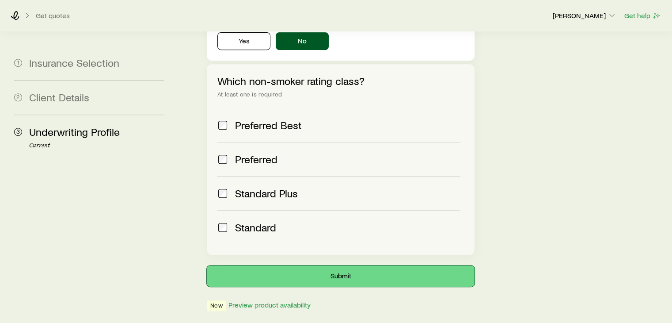
click at [256, 265] on button "Submit" at bounding box center [340, 275] width 267 height 21
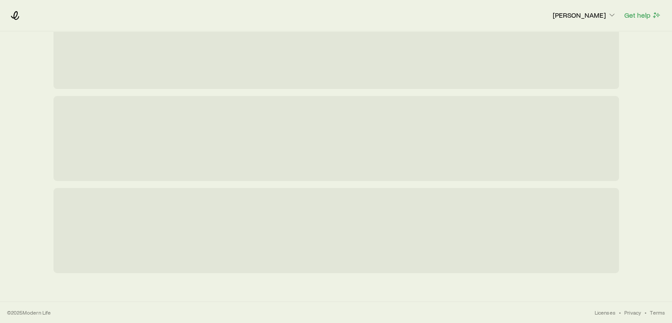
scroll to position [0, 0]
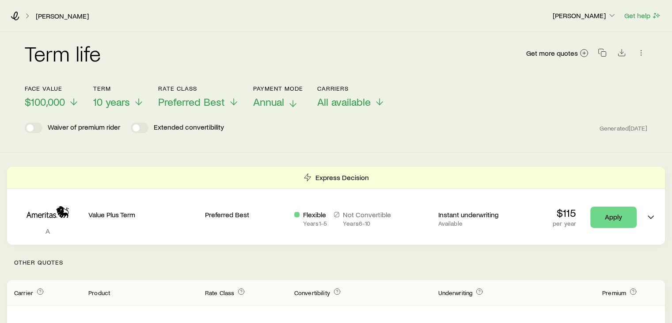
click at [281, 93] on button "Payment Mode Annual" at bounding box center [278, 96] width 50 height 23
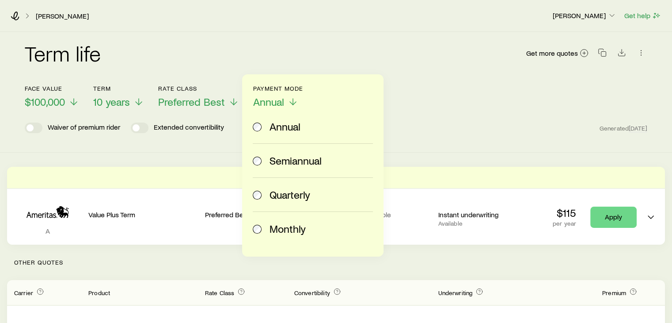
click at [274, 229] on span "Monthly" at bounding box center [288, 228] width 36 height 12
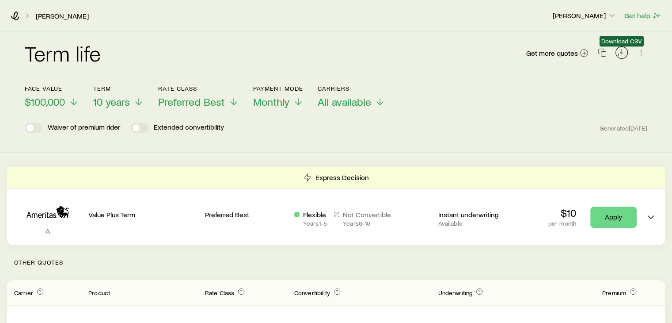
click at [620, 57] on icon "Download CSV" at bounding box center [621, 52] width 9 height 9
